Goal: Find specific fact: Locate a discrete piece of known information

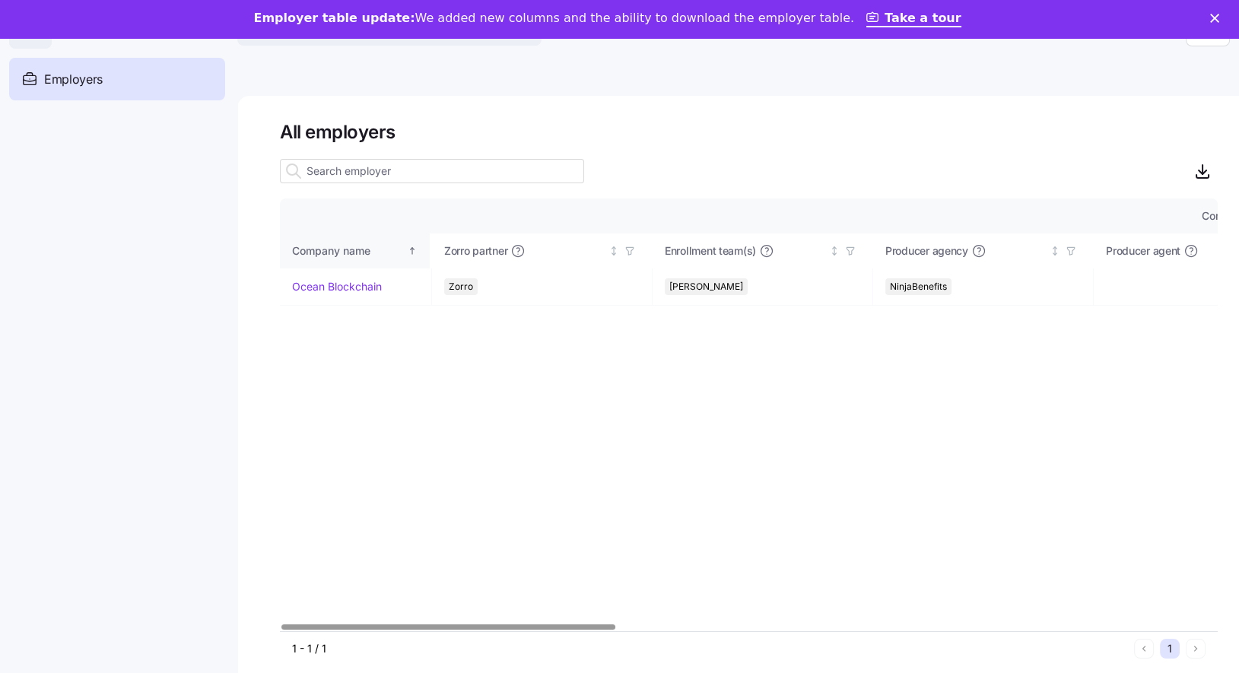
click at [370, 241] on th "Company name" at bounding box center [356, 251] width 152 height 35
click at [373, 279] on link "Ocean Blockchain" at bounding box center [337, 285] width 90 height 15
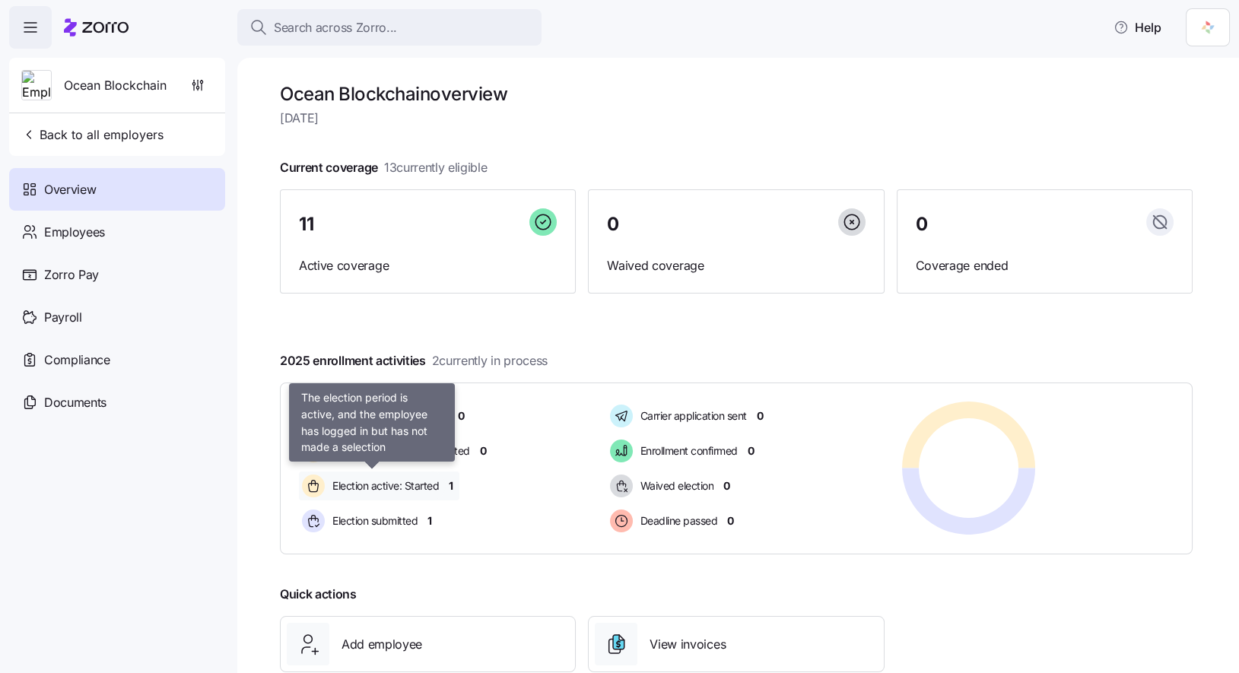
click at [424, 482] on span "Election active: Started" at bounding box center [383, 485] width 111 height 15
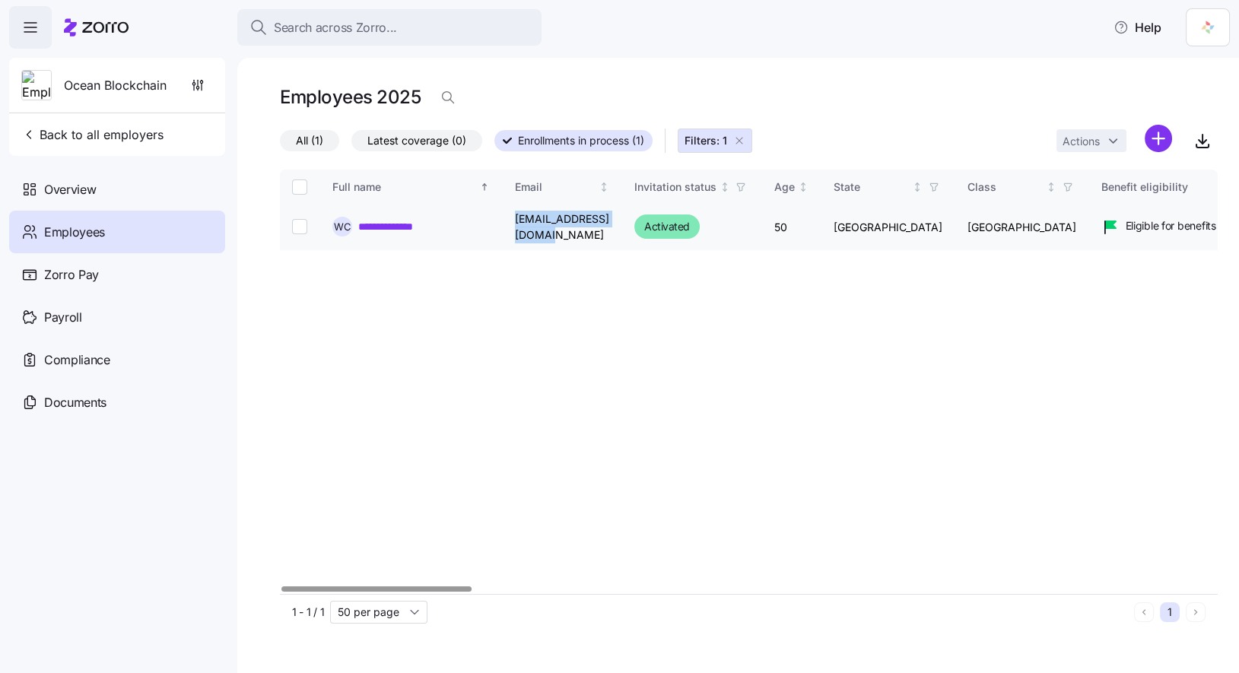
drag, startPoint x: 643, startPoint y: 228, endPoint x: 514, endPoint y: 230, distance: 128.6
click at [514, 230] on td "[EMAIL_ADDRESS][DOMAIN_NAME]" at bounding box center [562, 228] width 119 height 46
copy td "[EMAIL_ADDRESS][DOMAIN_NAME]"
